Goal: Book appointment/travel/reservation

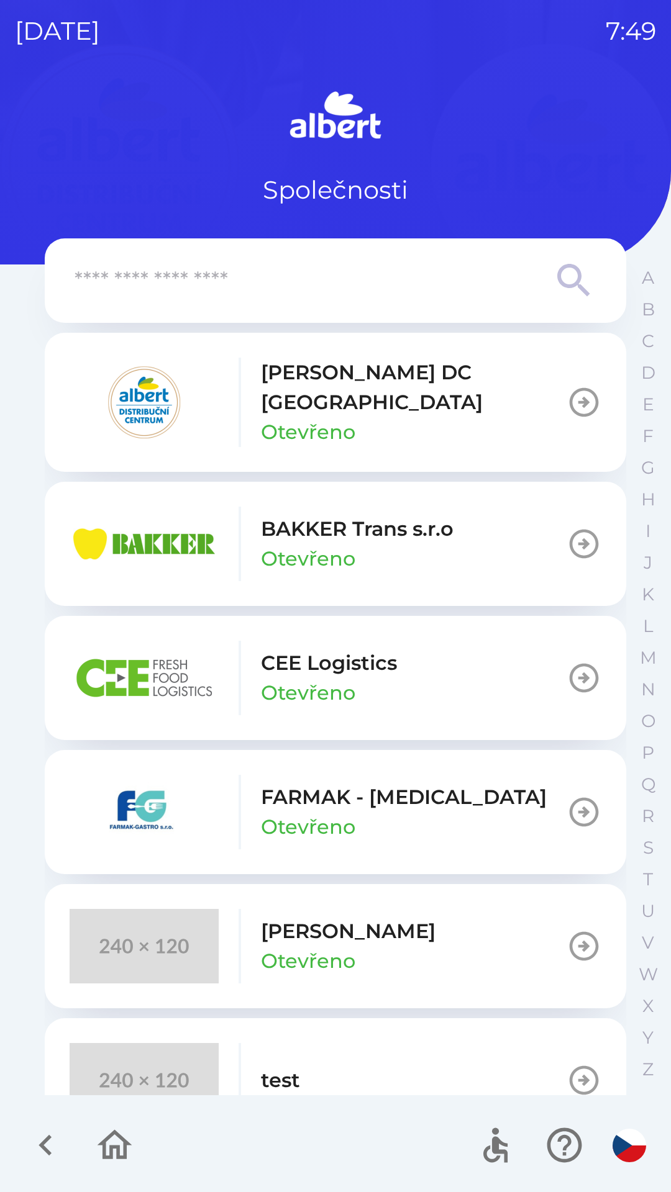
click at [340, 648] on p "CEE Logistics" at bounding box center [329, 663] width 136 height 30
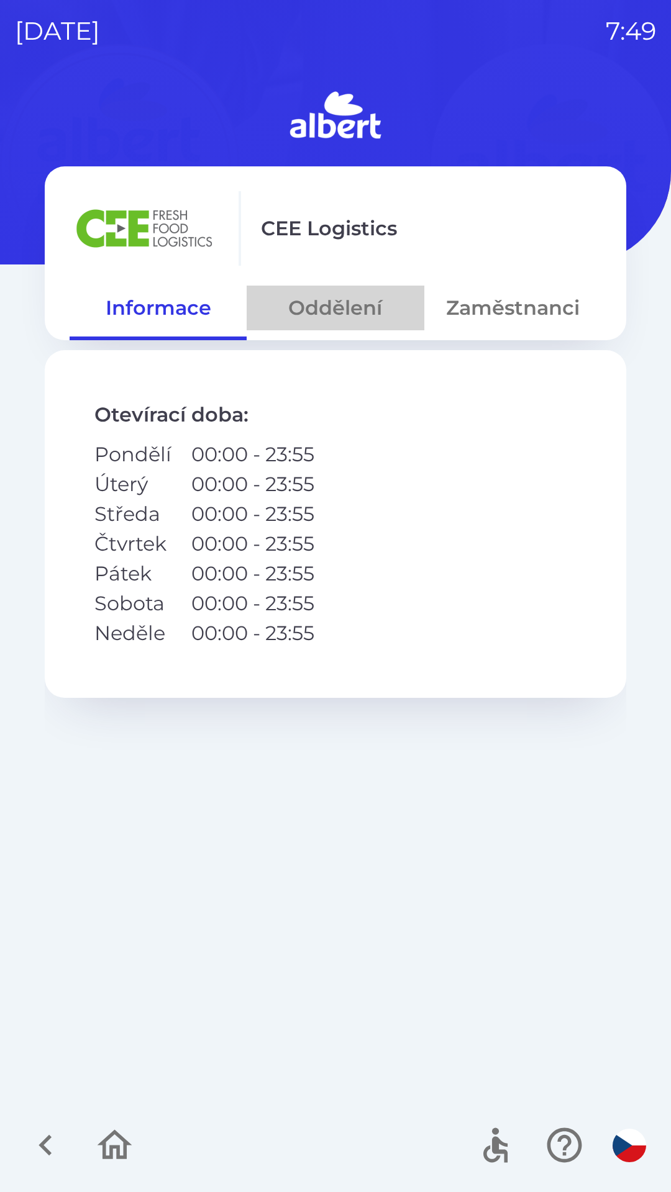
click at [339, 315] on button "Oddělení" at bounding box center [334, 308] width 177 height 45
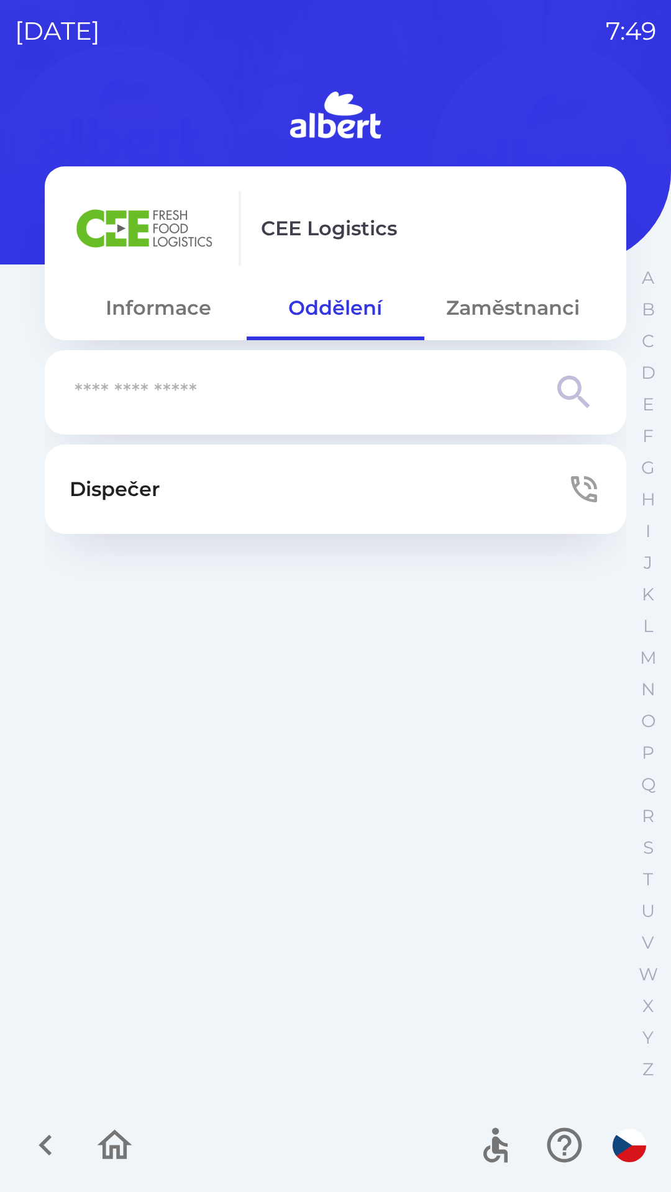
click at [495, 317] on button "Zaměstnanci" at bounding box center [512, 308] width 177 height 45
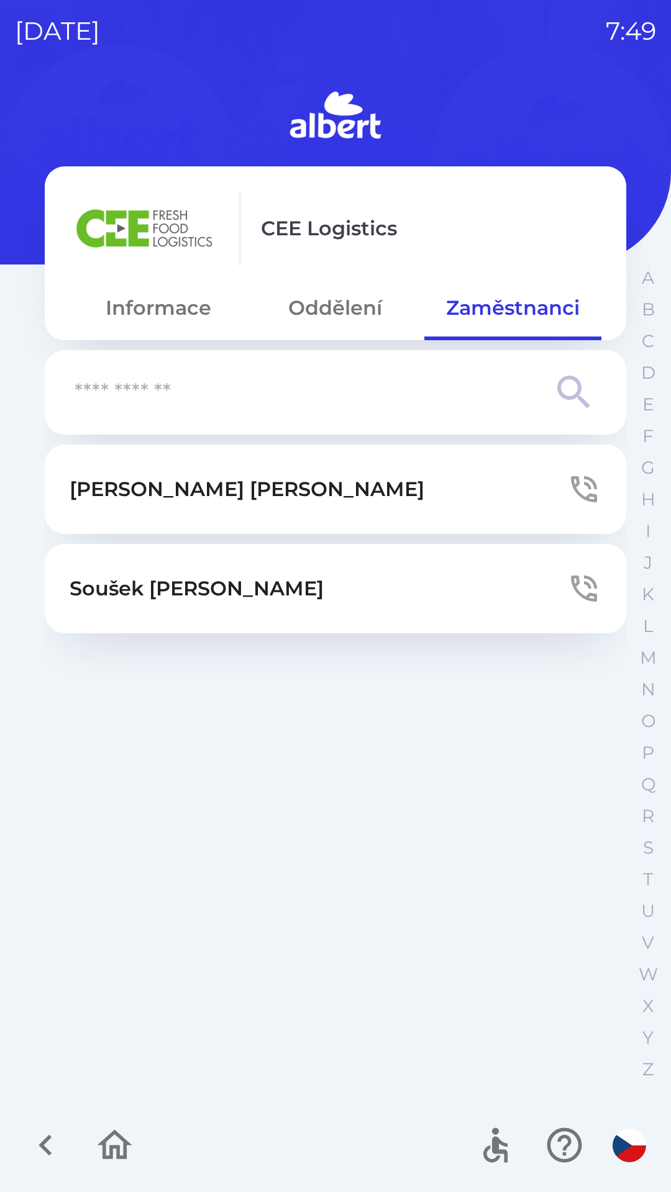
click at [556, 484] on button "[PERSON_NAME]" at bounding box center [335, 489] width 581 height 89
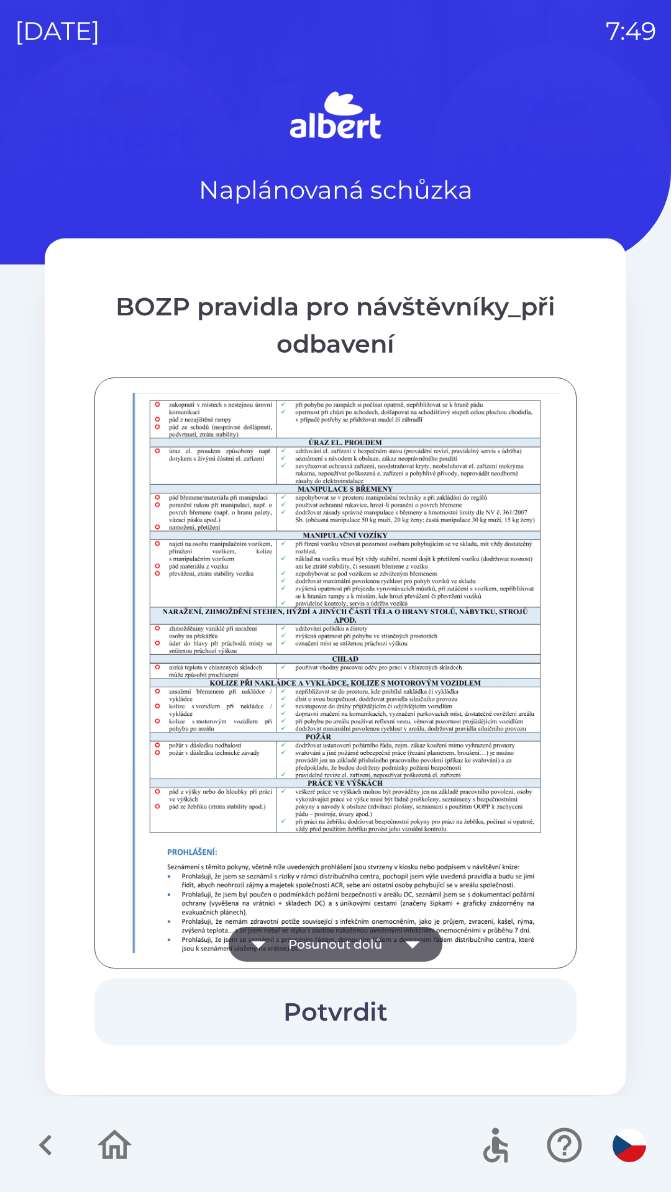
scroll to position [872, 0]
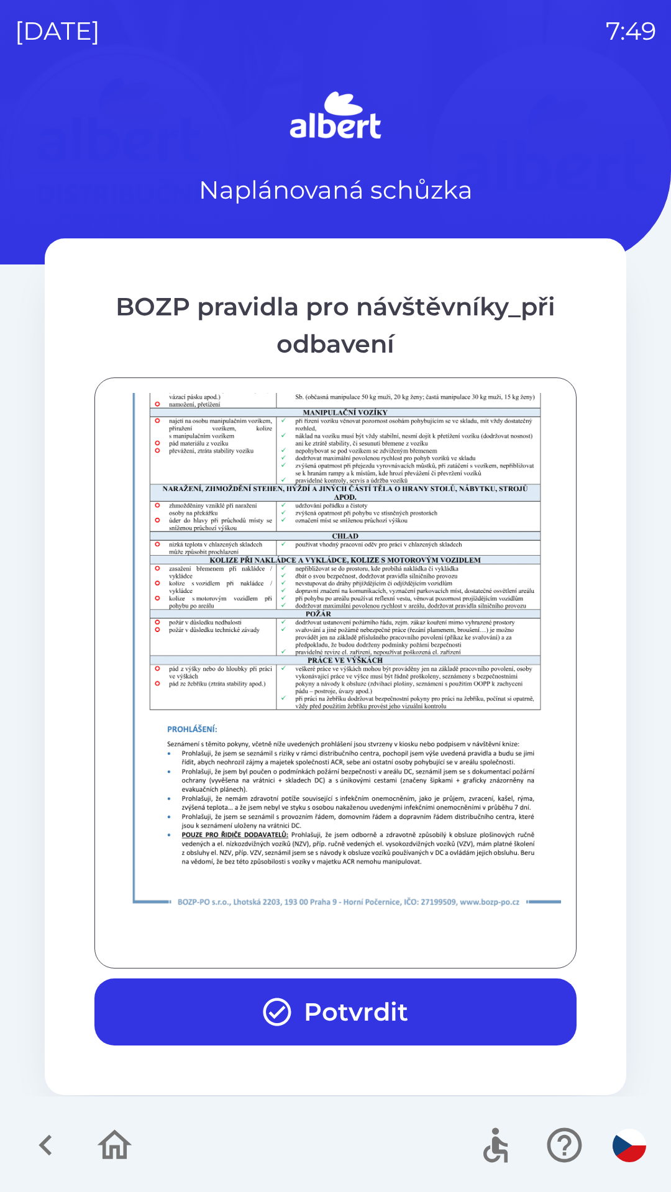
click at [429, 1011] on button "Potvrdit" at bounding box center [335, 1011] width 482 height 67
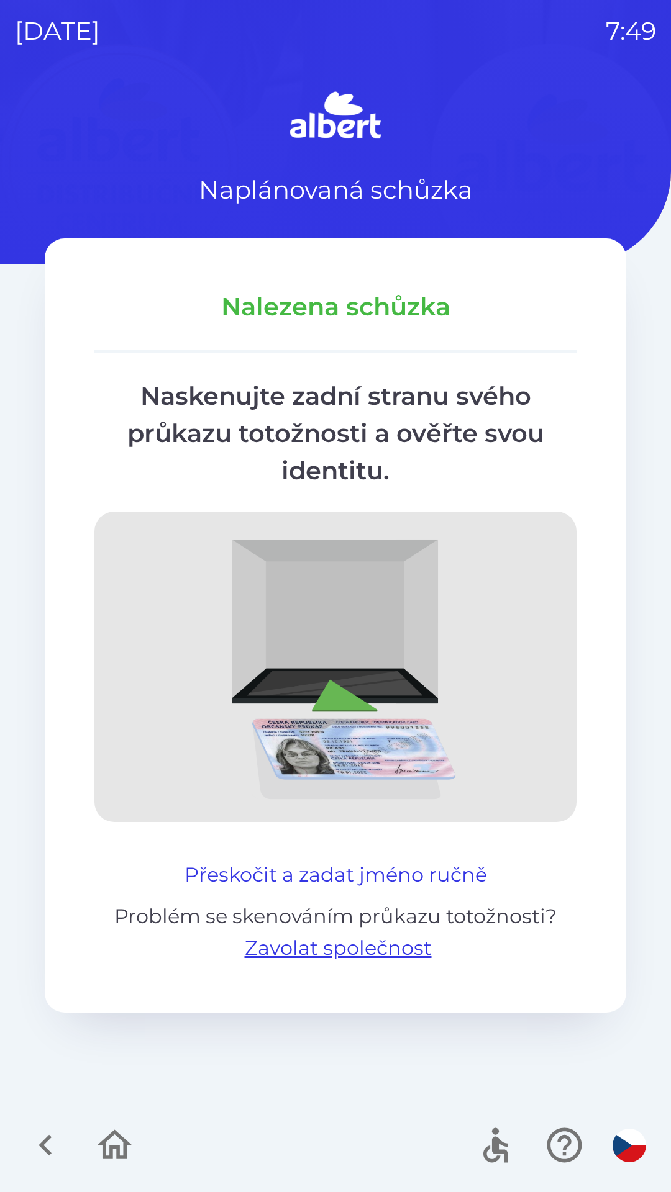
click at [386, 874] on button "Přeskočit a zadat jméno ručně" at bounding box center [335, 875] width 312 height 30
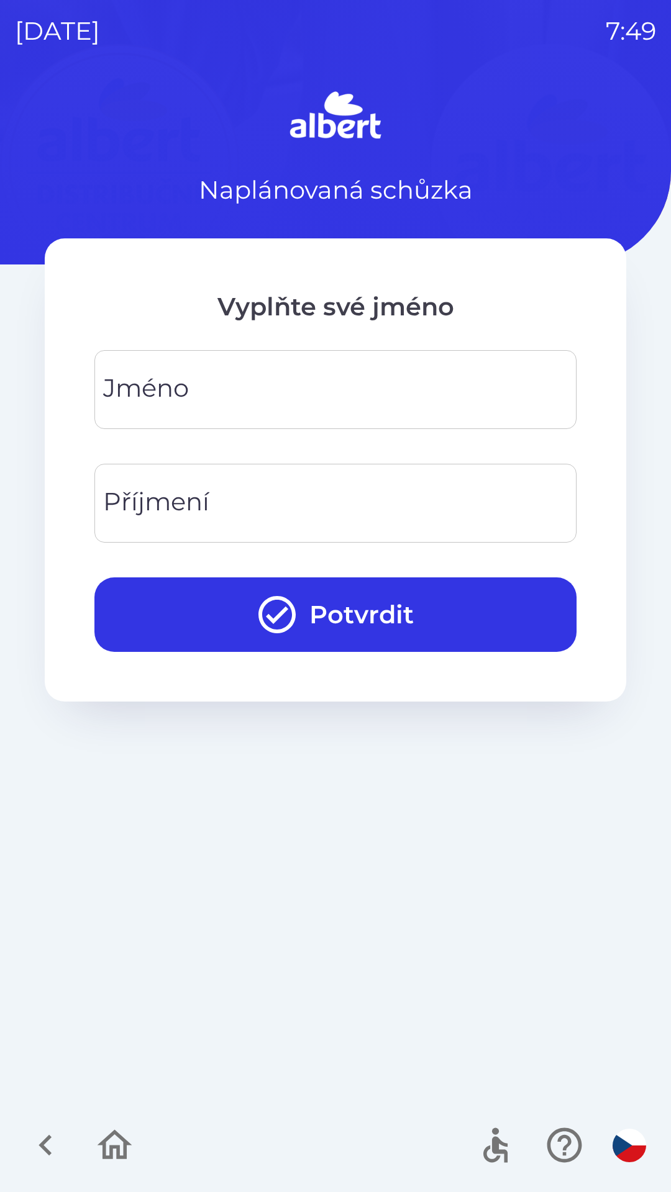
click at [364, 401] on input "Jméno" at bounding box center [335, 389] width 452 height 49
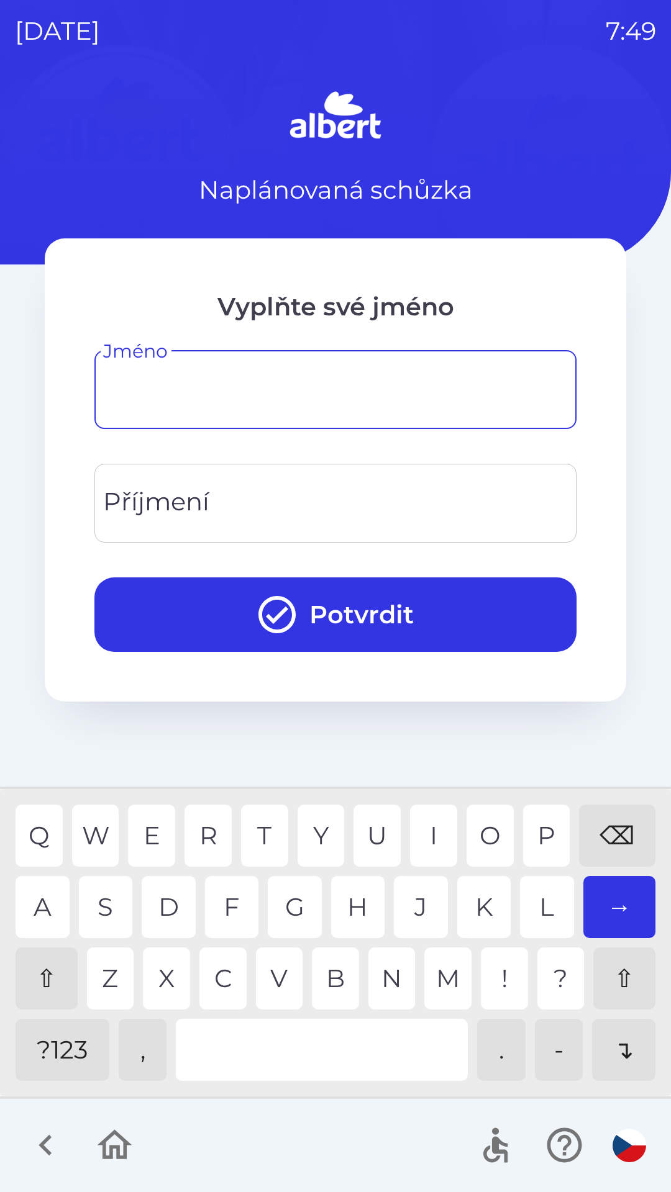
click at [48, 971] on div "⇧" at bounding box center [47, 978] width 62 height 62
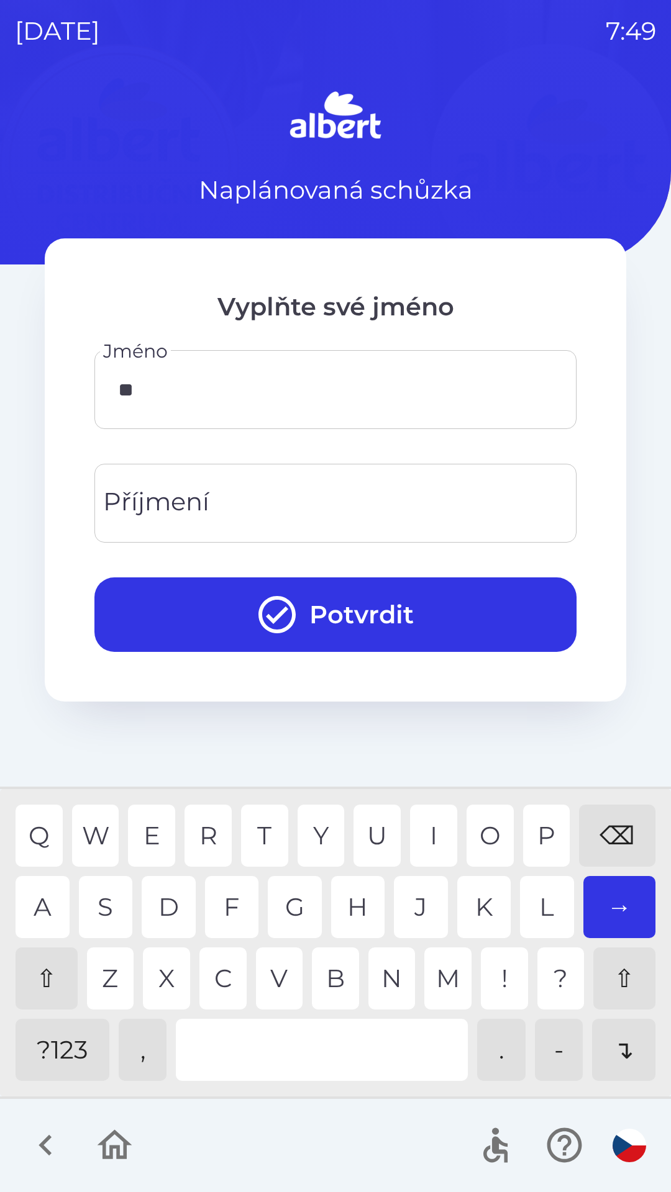
click at [479, 834] on div "O" at bounding box center [489, 836] width 47 height 62
type input "*****"
click at [215, 495] on input "Příjmení" at bounding box center [335, 503] width 452 height 49
click at [224, 964] on div "C" at bounding box center [222, 978] width 47 height 62
type input "******"
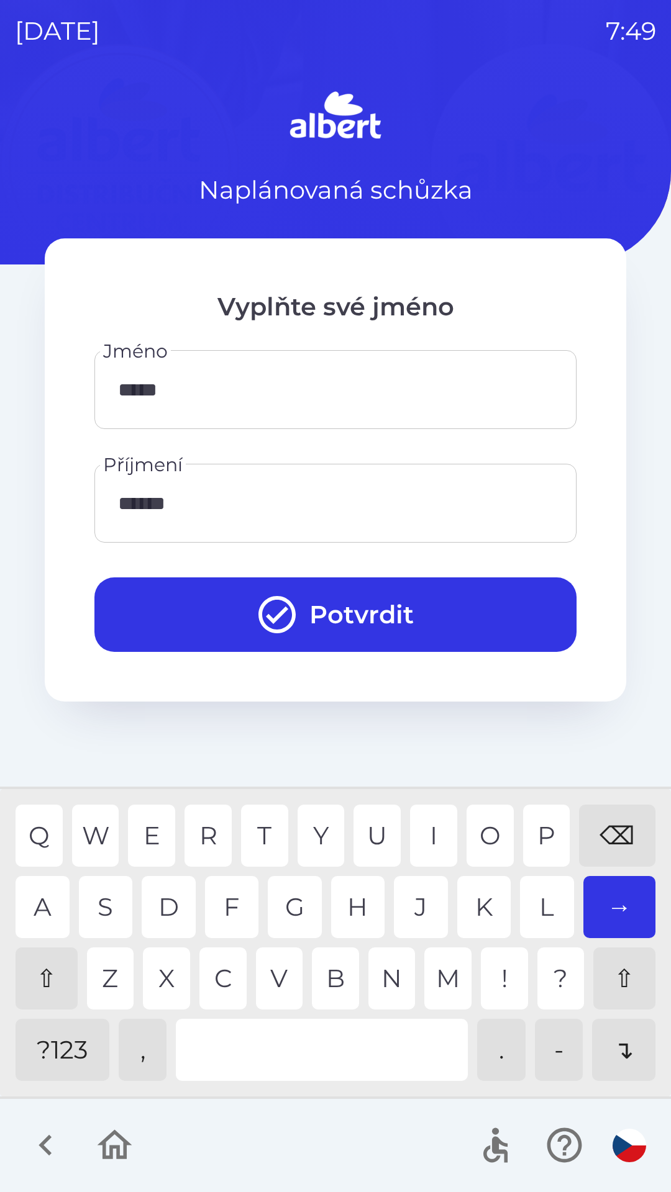
click at [540, 888] on div "L" at bounding box center [547, 907] width 54 height 62
click at [385, 594] on button "Potvrdit" at bounding box center [335, 614] width 482 height 75
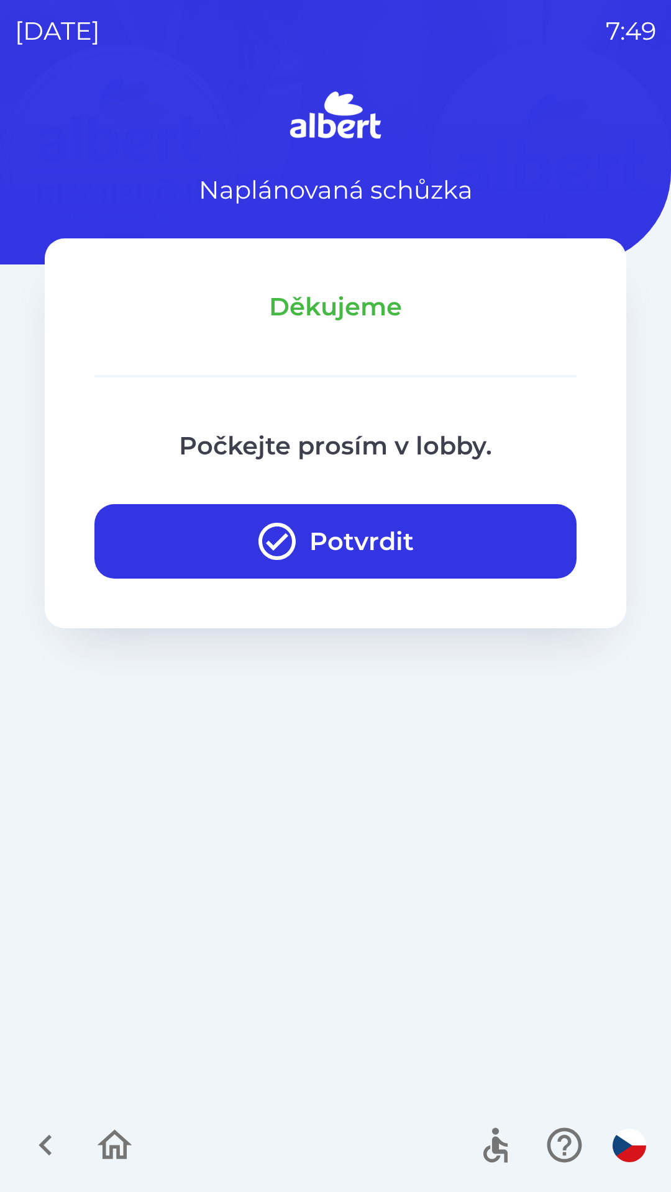
click at [250, 541] on button "Potvrdit" at bounding box center [335, 541] width 482 height 75
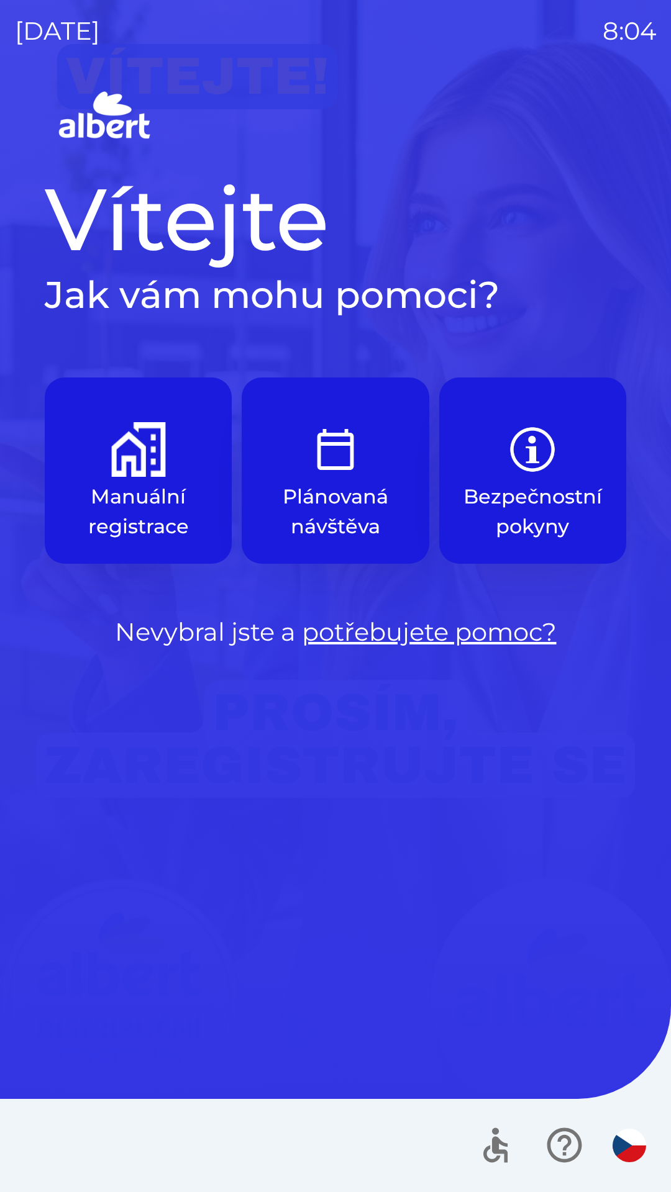
click at [127, 459] on img "button" at bounding box center [138, 449] width 55 height 55
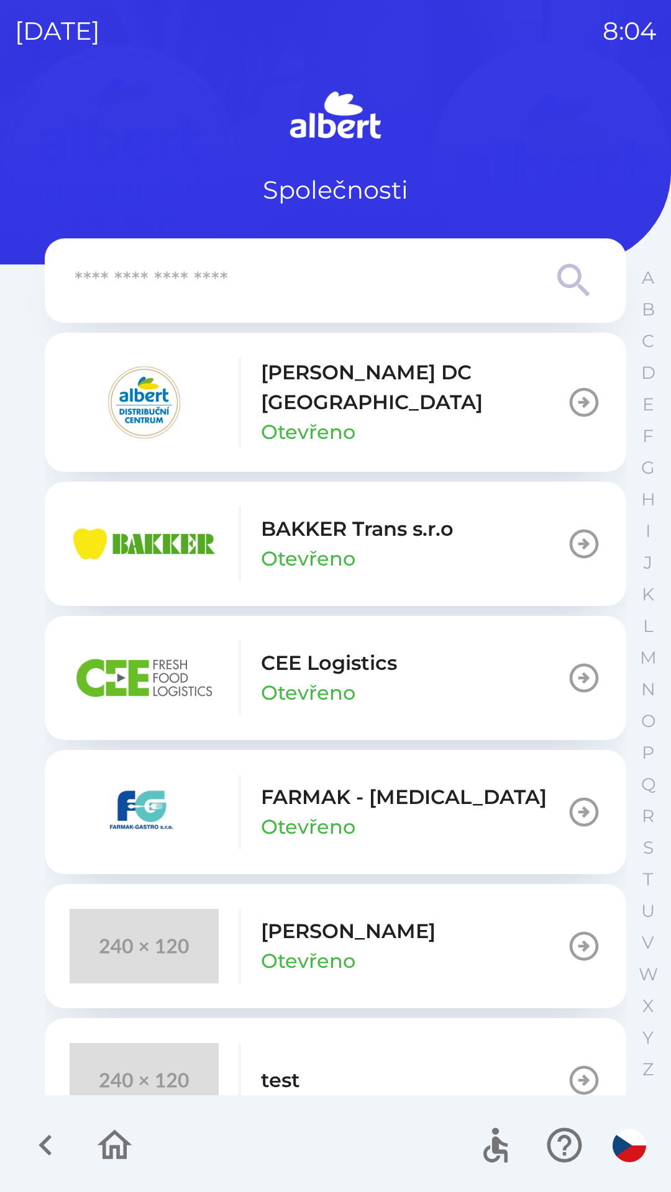
click at [298, 380] on p "[PERSON_NAME] DC [GEOGRAPHIC_DATA]" at bounding box center [413, 388] width 305 height 60
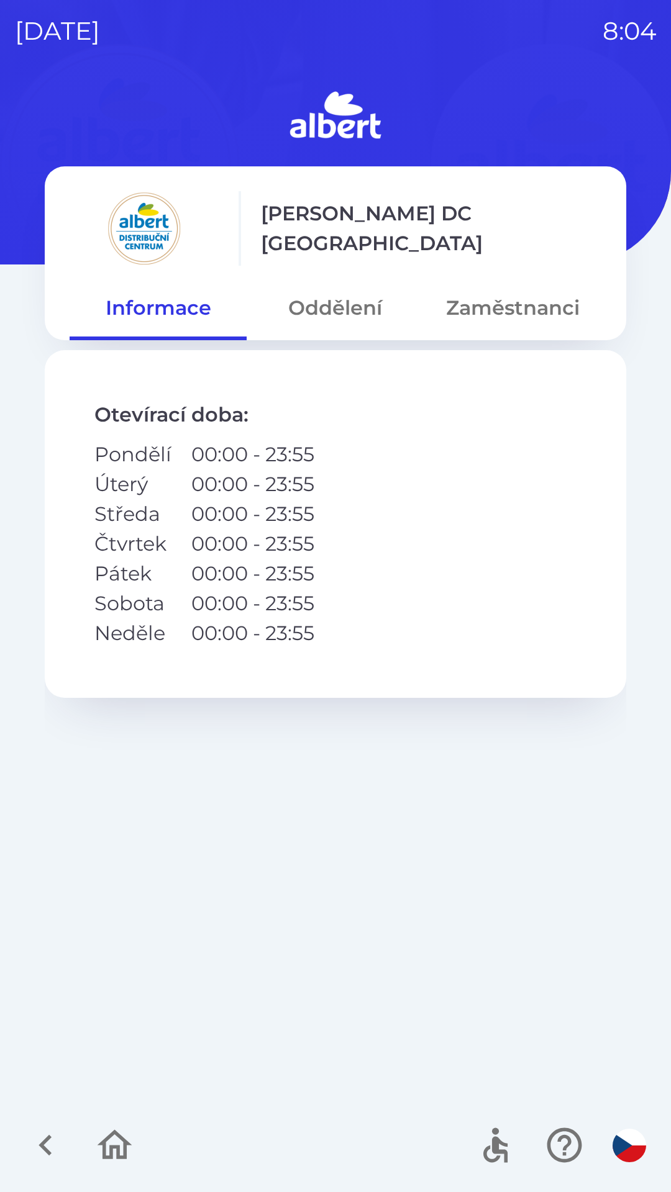
click at [342, 317] on button "Oddělení" at bounding box center [334, 308] width 177 height 45
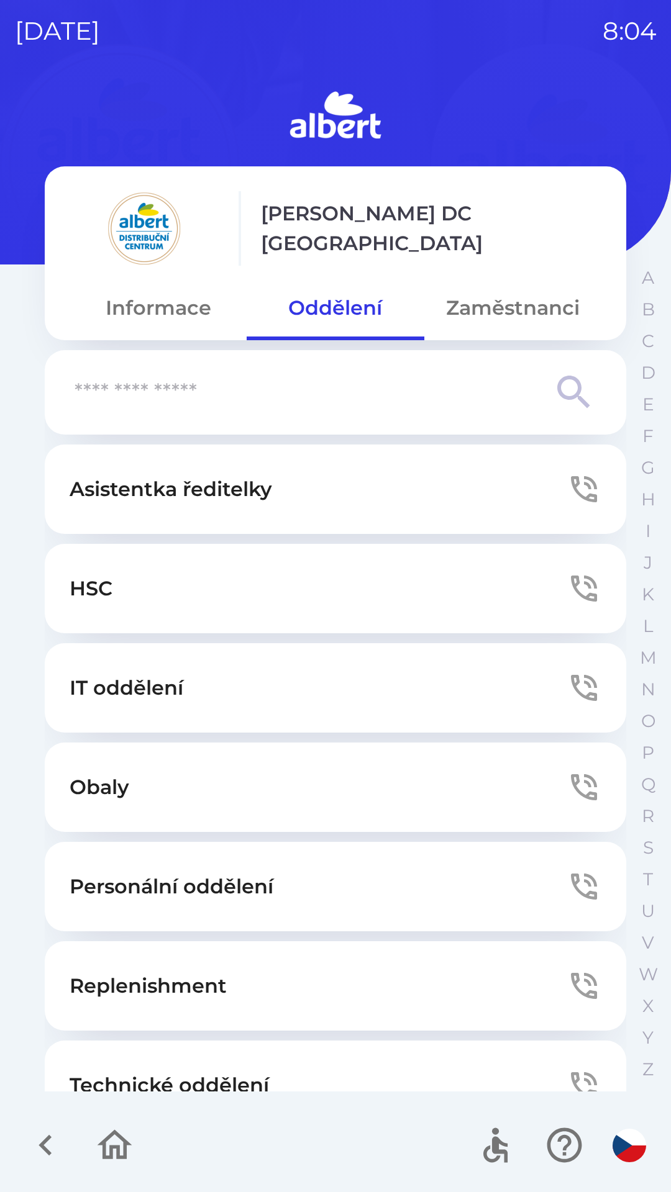
click at [519, 471] on button "Asistentka ředitelky" at bounding box center [335, 489] width 581 height 89
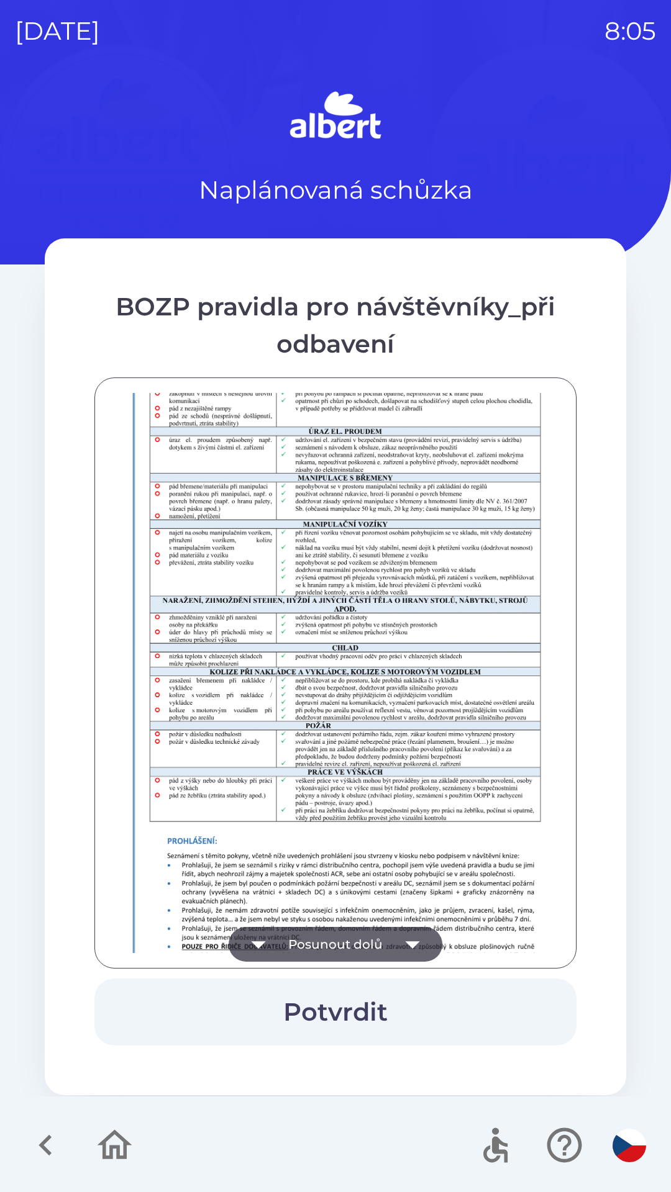
scroll to position [872, 0]
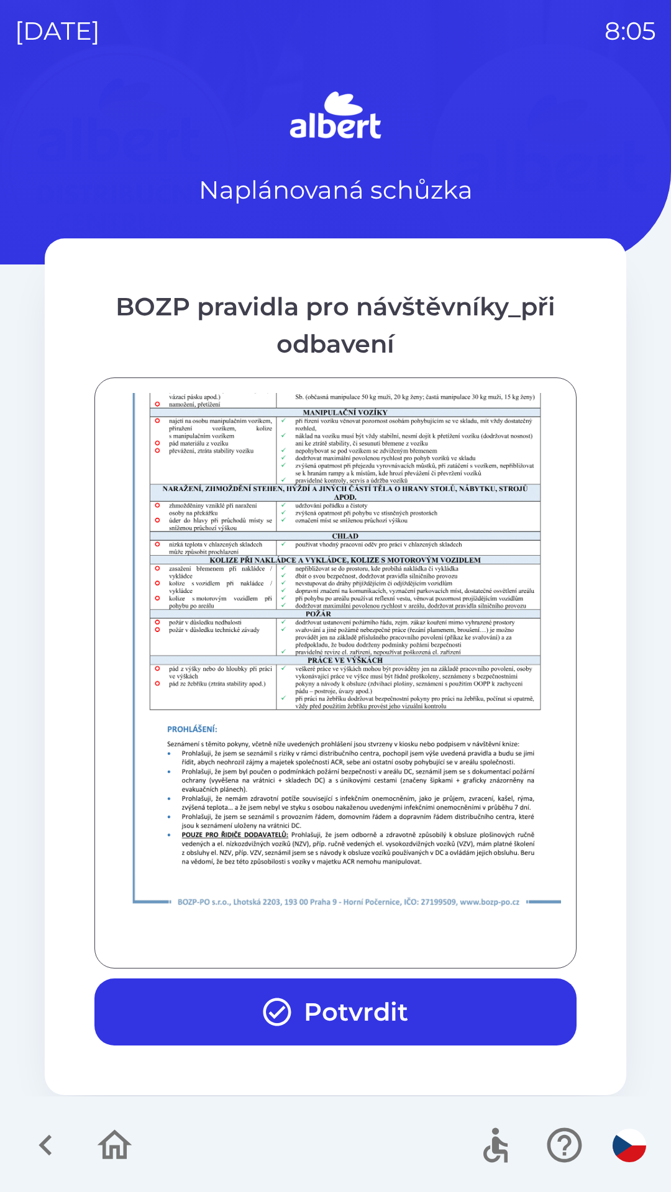
click at [464, 1011] on button "Potvrdit" at bounding box center [335, 1011] width 482 height 67
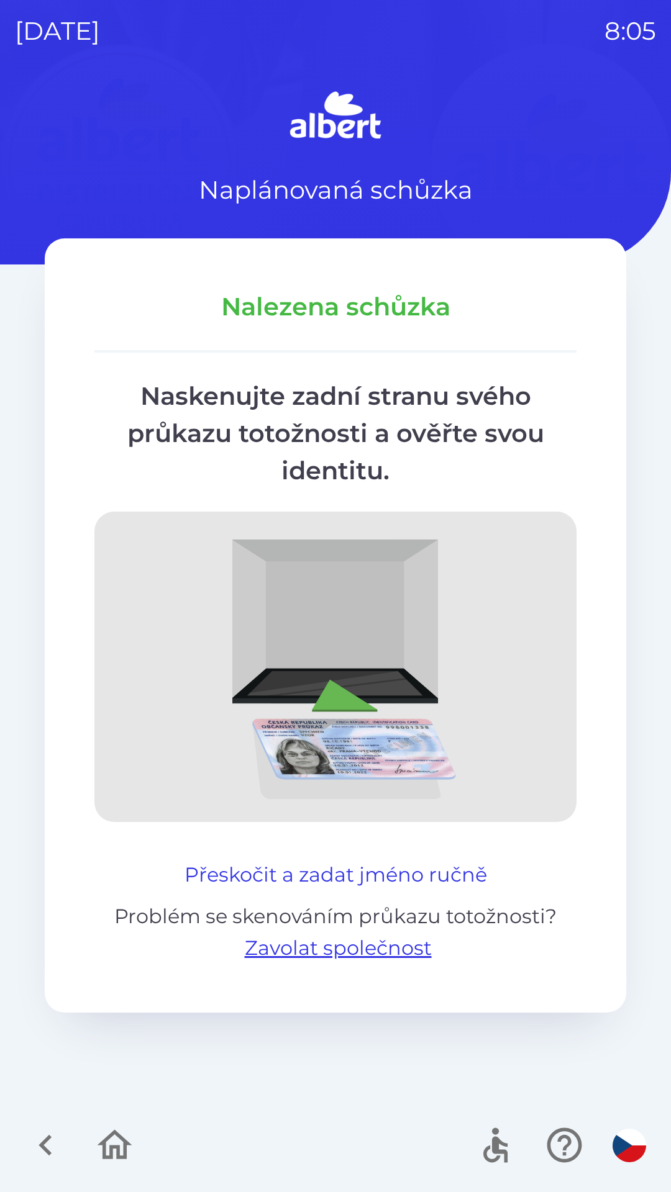
click at [410, 863] on button "Přeskočit a zadat jméno ručně" at bounding box center [335, 875] width 312 height 30
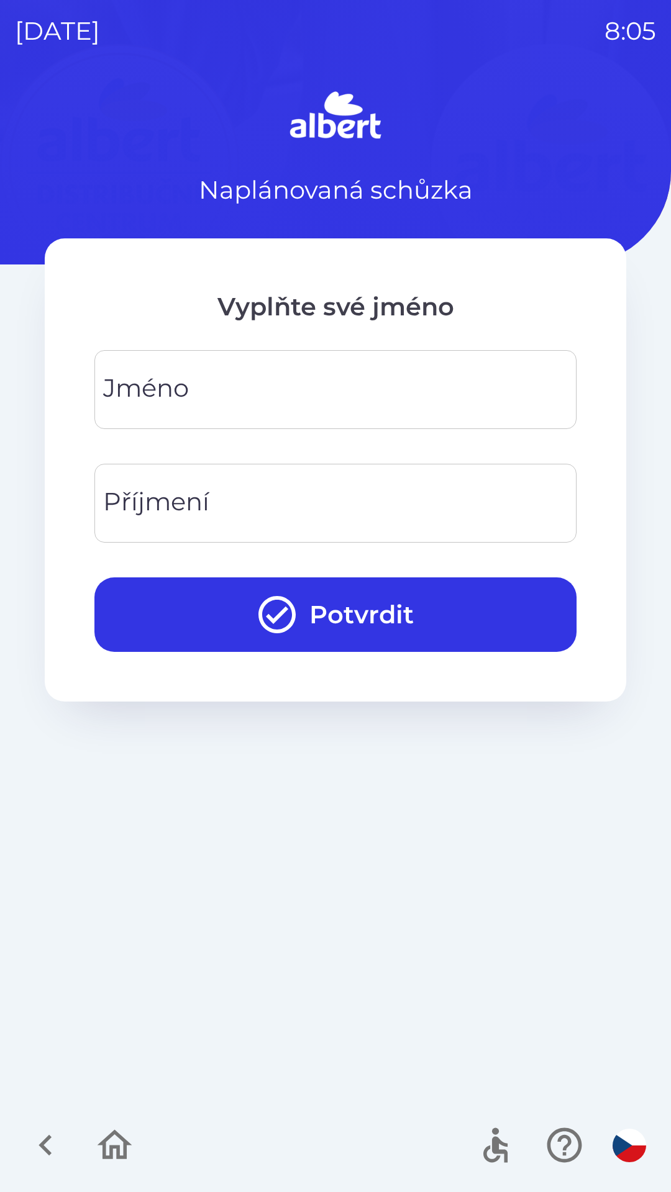
click at [418, 379] on input "Jméno" at bounding box center [335, 389] width 452 height 49
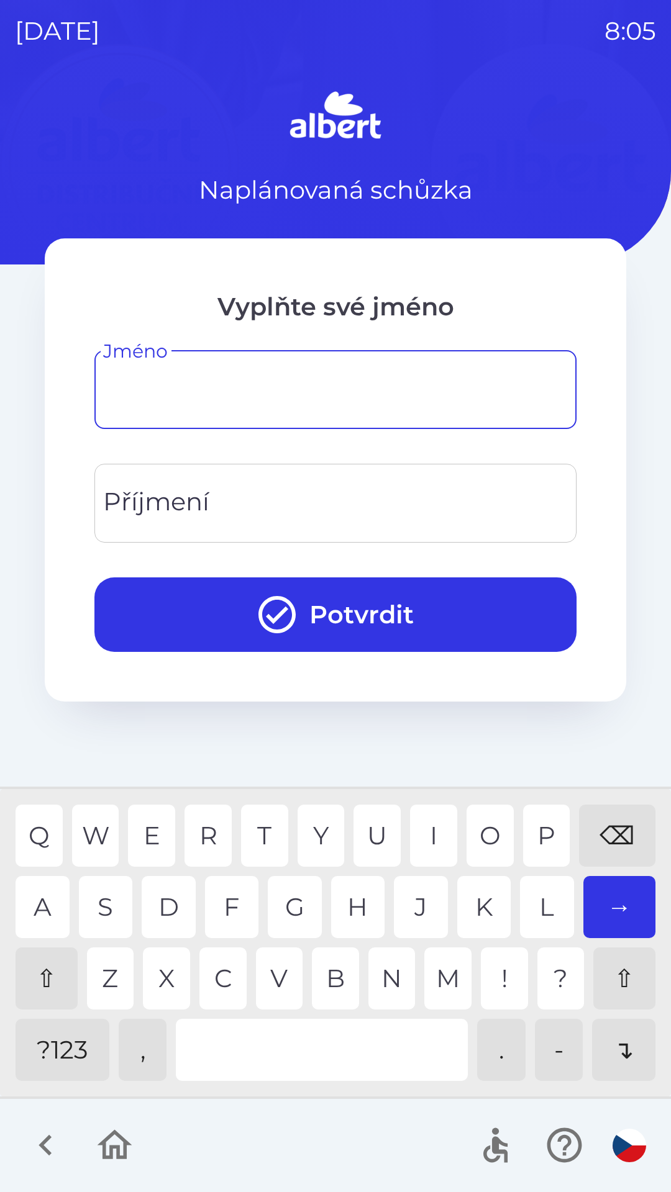
click at [37, 984] on div "⇧" at bounding box center [47, 978] width 62 height 62
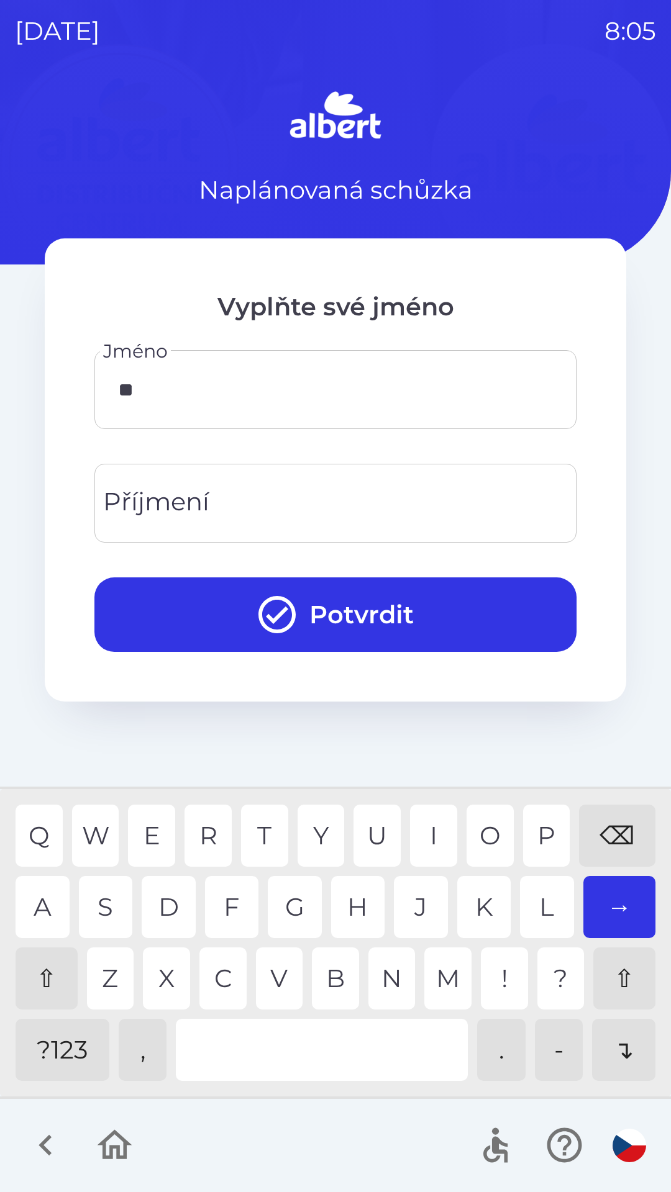
click at [57, 915] on div "A" at bounding box center [43, 907] width 54 height 62
click at [147, 822] on div "E" at bounding box center [151, 836] width 47 height 62
type input "*****"
click at [254, 516] on input "Příjmení" at bounding box center [335, 503] width 452 height 49
click at [265, 826] on div "T" at bounding box center [264, 836] width 47 height 62
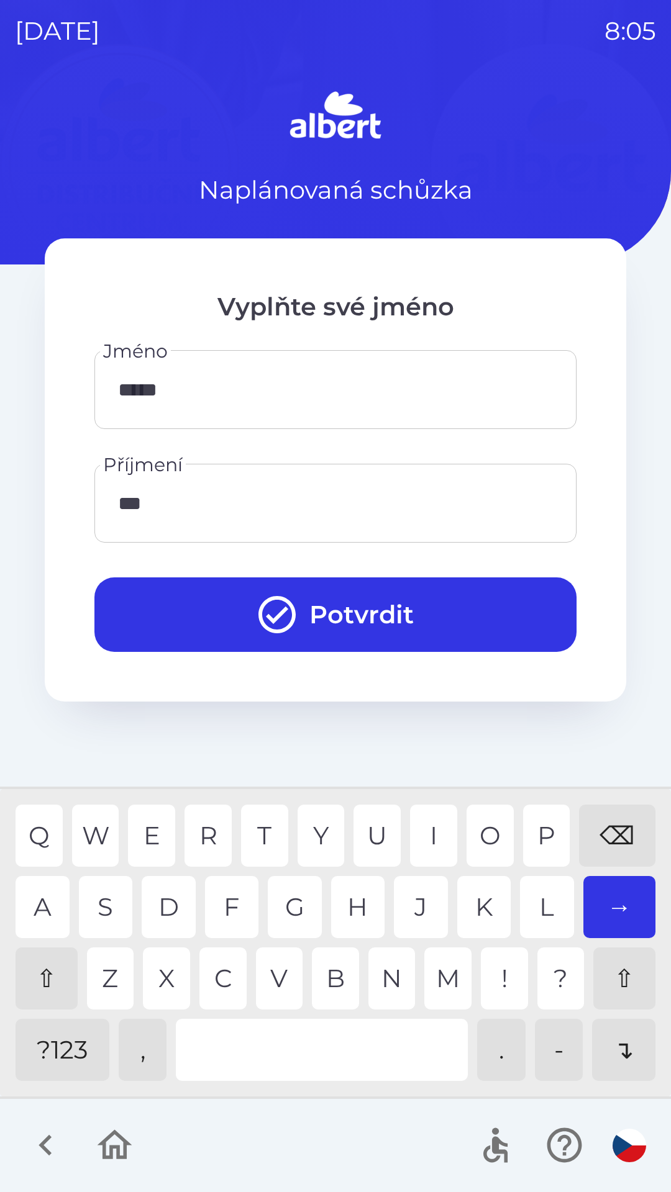
click at [48, 908] on div "A" at bounding box center [43, 907] width 54 height 62
click at [613, 824] on div "⌫" at bounding box center [617, 836] width 76 height 62
click at [159, 823] on div "E" at bounding box center [151, 836] width 47 height 62
type input "******"
click at [475, 900] on div "K" at bounding box center [484, 907] width 54 height 62
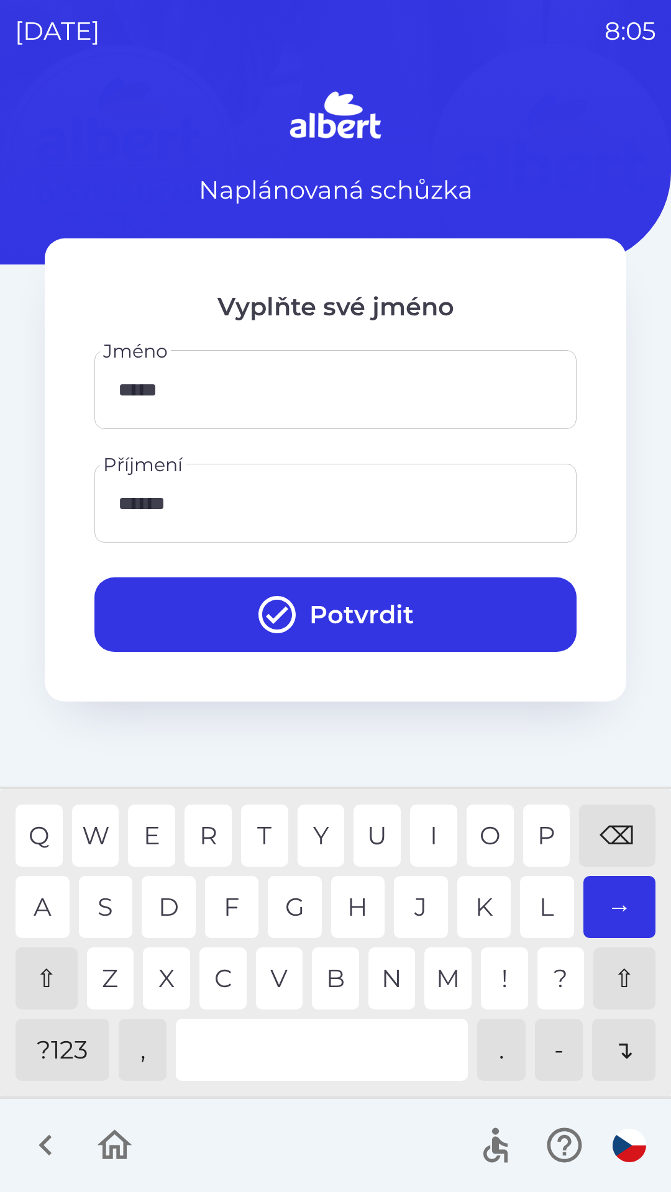
click at [424, 591] on button "Potvrdit" at bounding box center [335, 614] width 482 height 75
